Goal: Find specific page/section: Find specific page/section

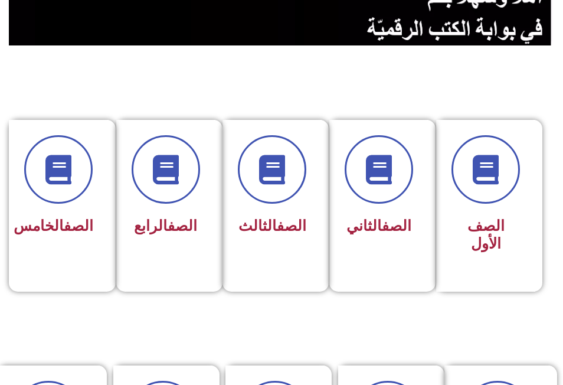
scroll to position [236, 0]
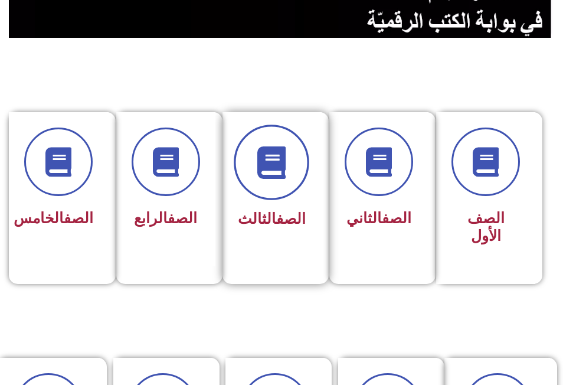
click at [283, 197] on span at bounding box center [272, 162] width 76 height 76
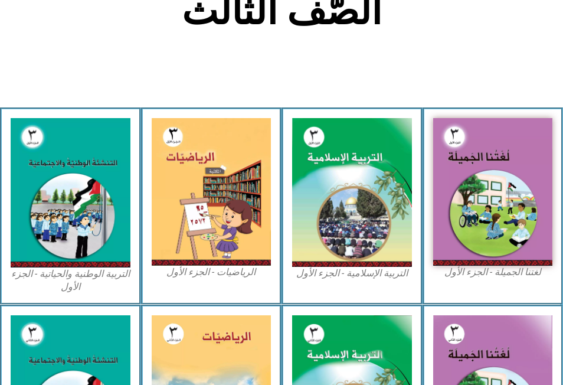
scroll to position [295, 0]
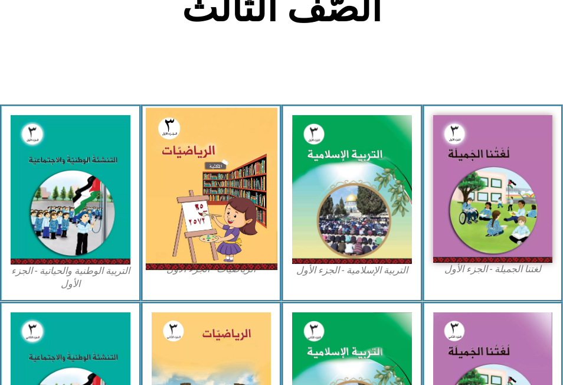
click at [170, 156] on img at bounding box center [211, 189] width 132 height 162
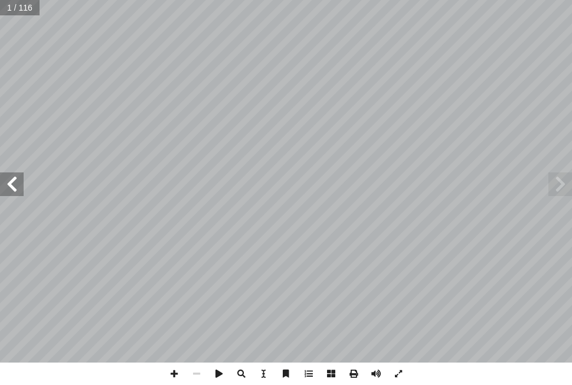
click at [13, 186] on span at bounding box center [12, 184] width 24 height 24
click at [197, 374] on span at bounding box center [196, 373] width 22 height 22
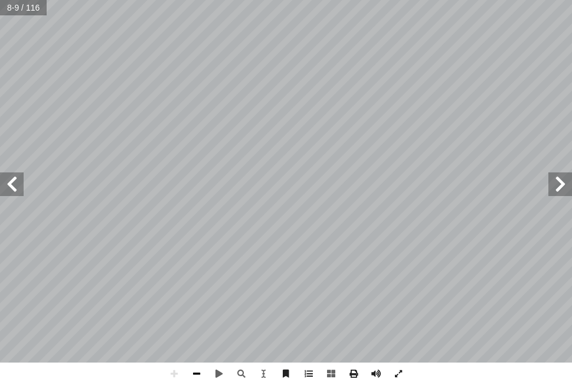
click at [193, 373] on span at bounding box center [196, 373] width 22 height 22
click at [560, 182] on span at bounding box center [560, 184] width 24 height 24
click at [14, 179] on span at bounding box center [12, 184] width 24 height 24
